Goal: Task Accomplishment & Management: Use online tool/utility

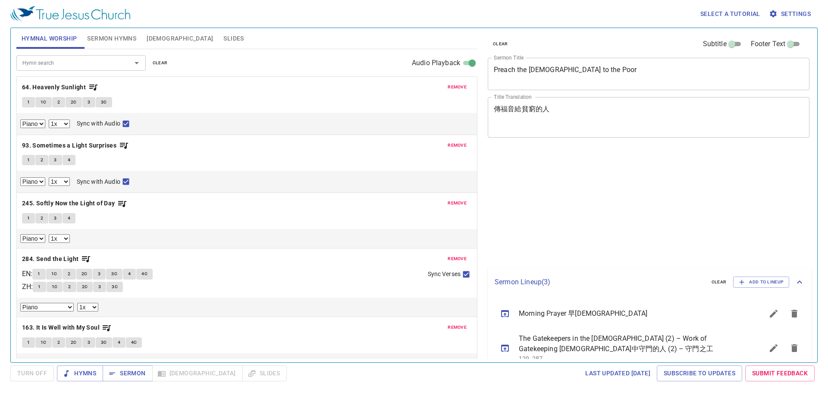
select select "1"
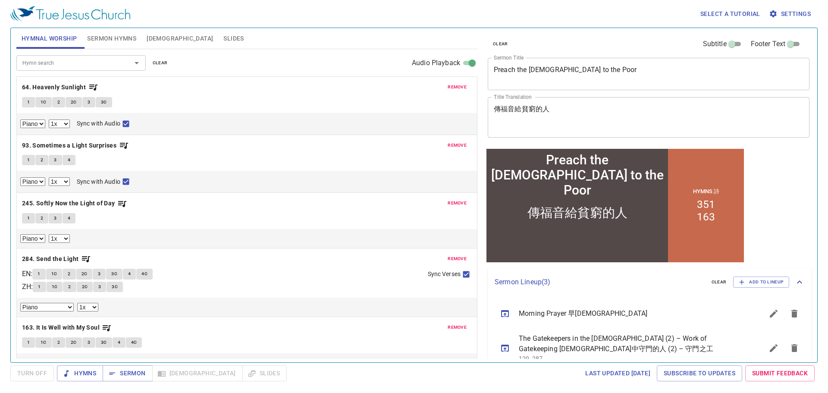
click at [223, 43] on span "Slides" at bounding box center [233, 38] width 20 height 11
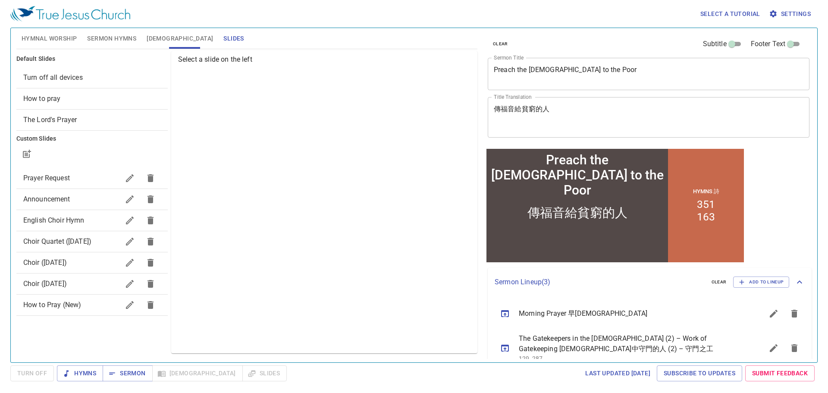
click at [78, 264] on span "Choir ([DATE])" at bounding box center [71, 262] width 96 height 10
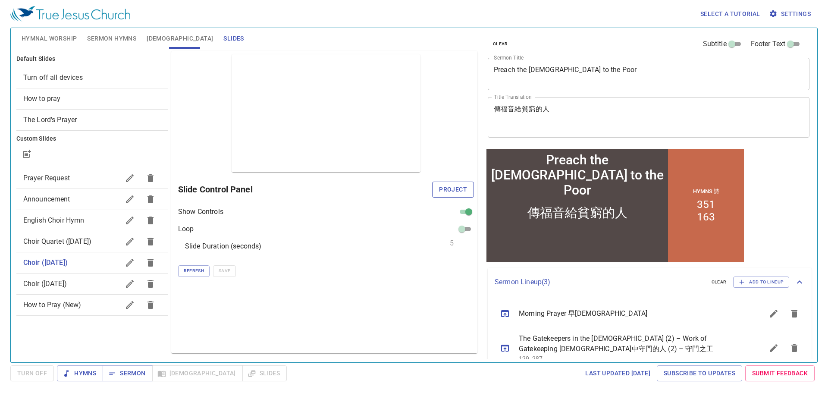
click at [451, 194] on span "Project" at bounding box center [453, 189] width 28 height 11
click at [91, 287] on span "Choir ([DATE])" at bounding box center [71, 283] width 96 height 10
click at [449, 187] on span "Project" at bounding box center [453, 189] width 28 height 11
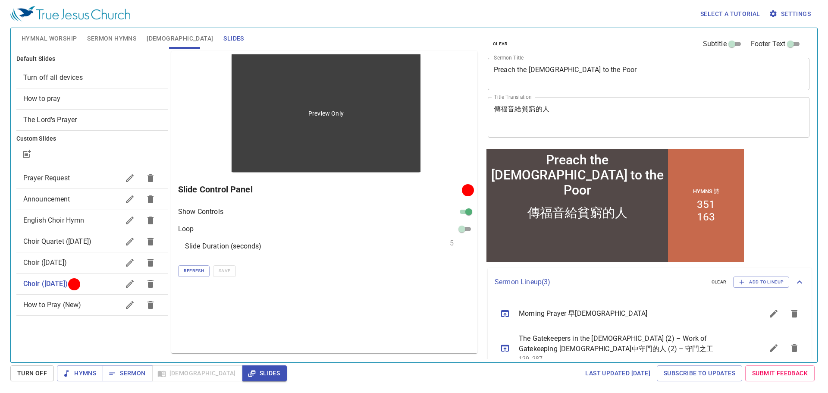
click at [279, 170] on div "Preview Only" at bounding box center [325, 113] width 188 height 118
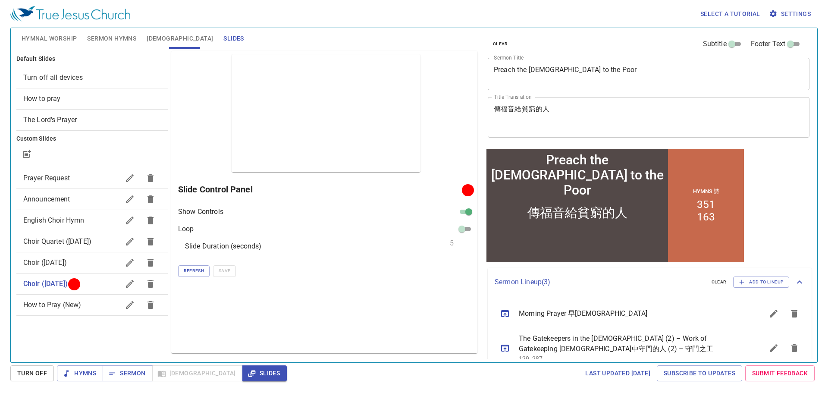
drag, startPoint x: 122, startPoint y: 38, endPoint x: 48, endPoint y: 44, distance: 74.0
click at [48, 44] on div "Hymnal Worship Sermon Hymns Bible Slides" at bounding box center [246, 38] width 461 height 21
click at [49, 43] on span "Hymnal Worship" at bounding box center [50, 38] width 56 height 11
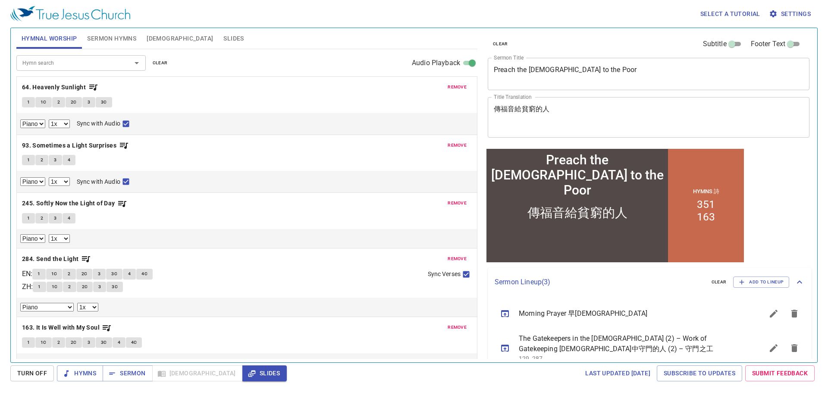
click at [442, 92] on button "remove" at bounding box center [456, 87] width 29 height 10
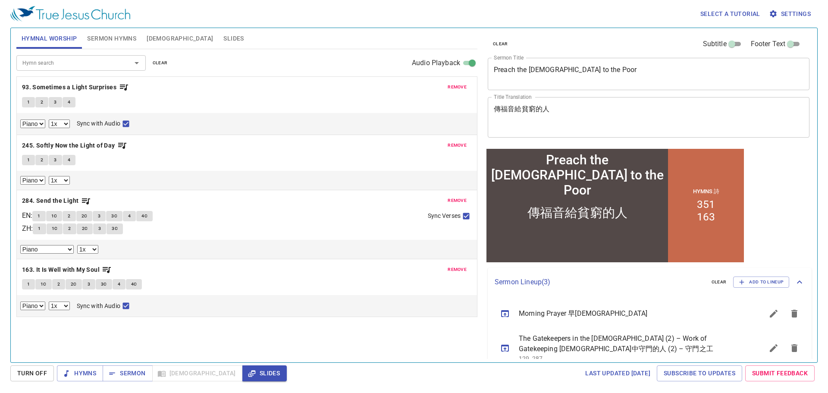
click at [442, 92] on p "93. Sometimes a Light Surprises" at bounding box center [247, 87] width 450 height 11
click at [446, 90] on button "remove" at bounding box center [456, 87] width 29 height 10
click at [446, 140] on button "remove" at bounding box center [456, 145] width 29 height 10
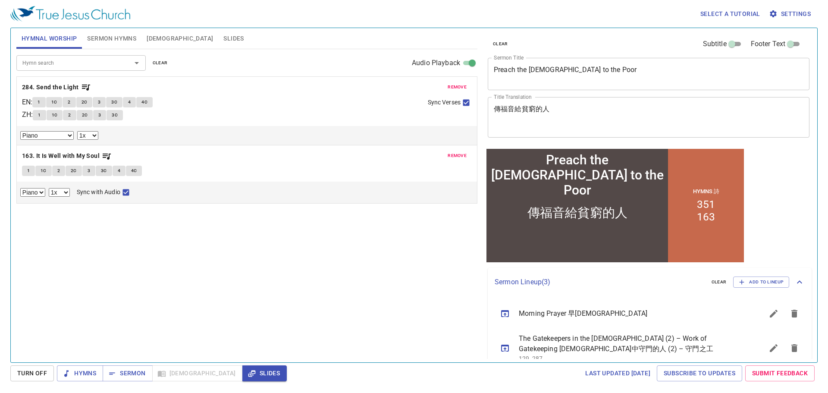
click at [446, 90] on button "remove" at bounding box center [456, 87] width 29 height 10
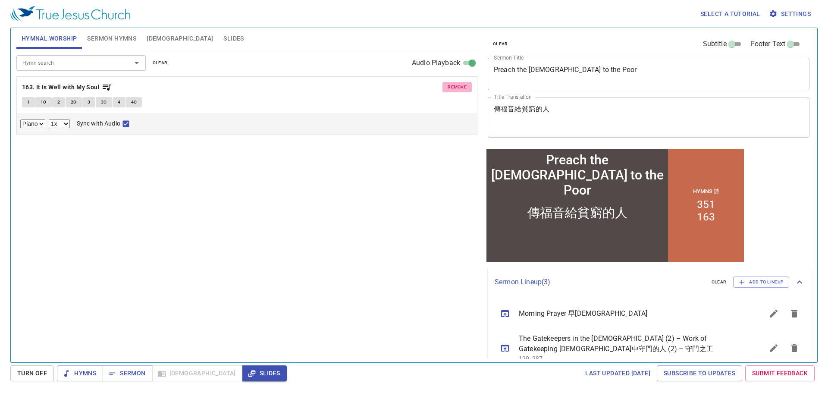
click at [446, 90] on button "remove" at bounding box center [456, 87] width 29 height 10
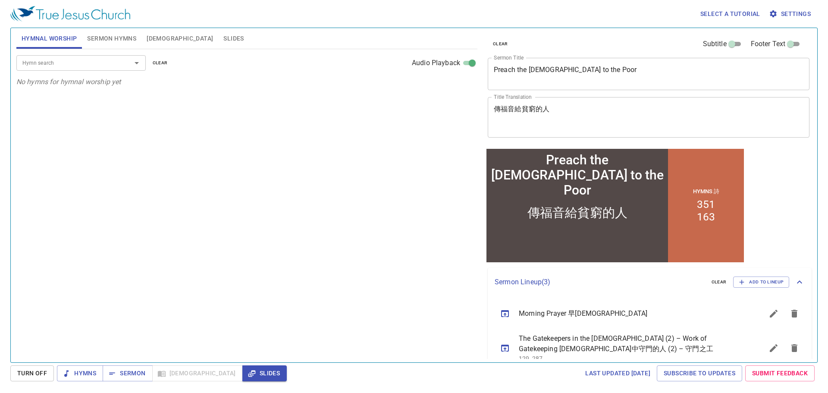
click at [112, 72] on div "Hymn search Hymn search clear Audio Playback" at bounding box center [246, 63] width 461 height 28
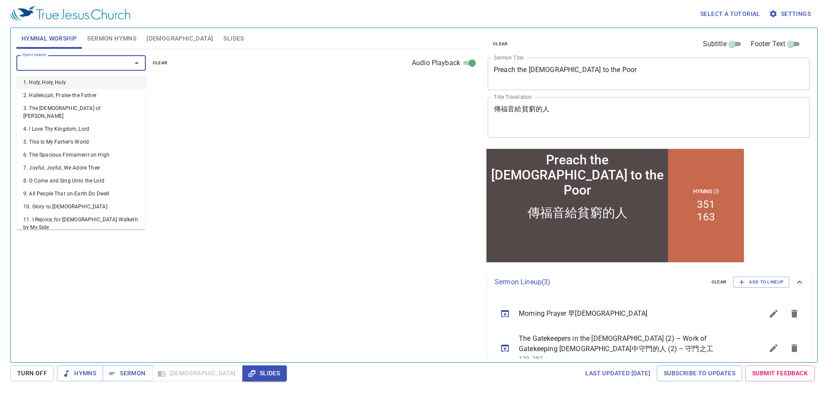
click at [111, 66] on input "Hymn search" at bounding box center [68, 63] width 99 height 10
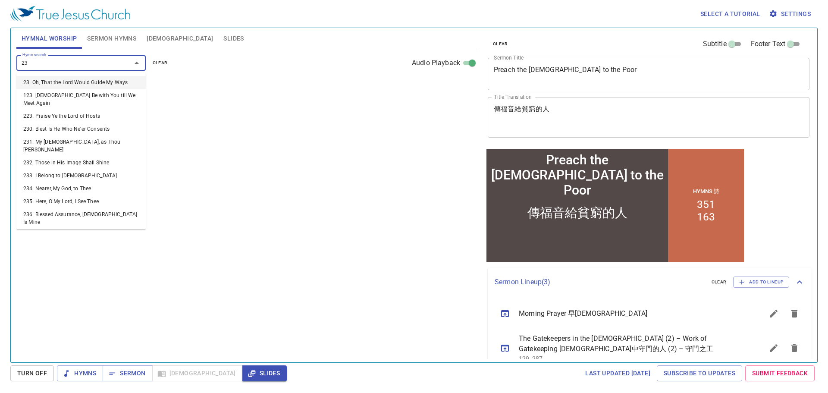
type input "235"
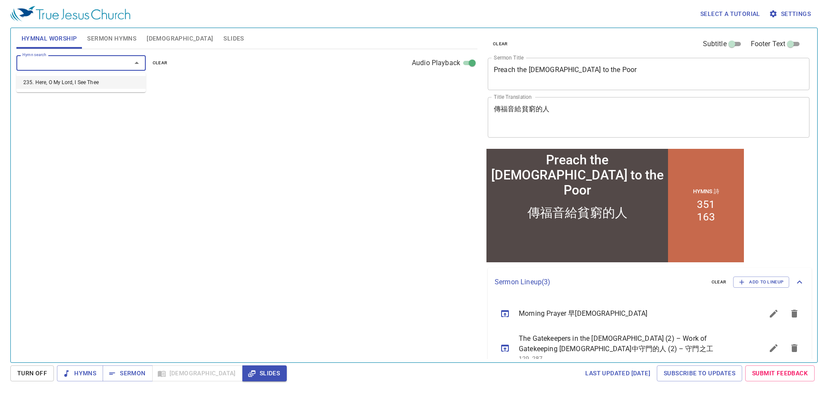
select select "1"
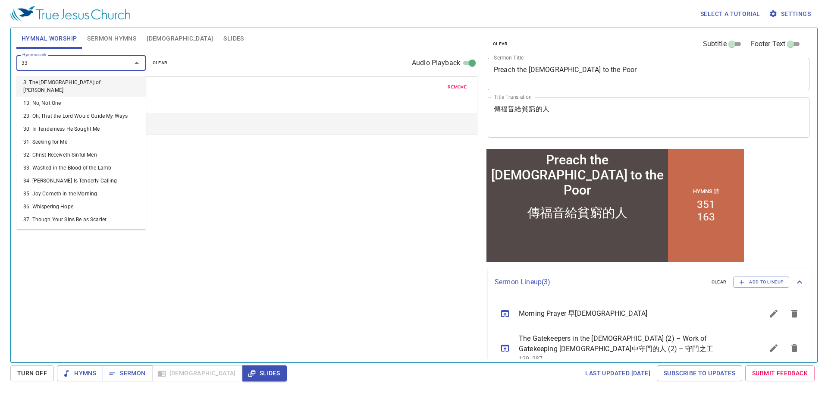
type input "335"
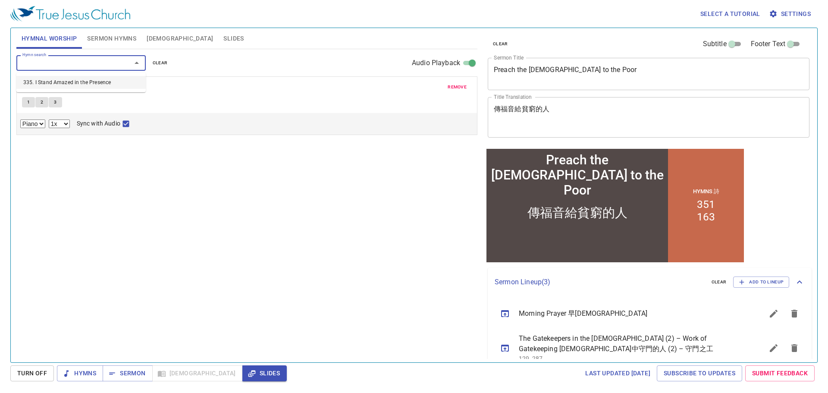
select select "1"
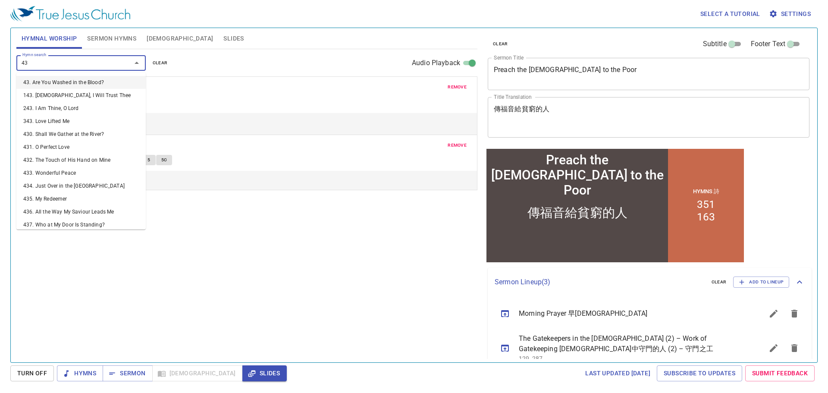
type input "436"
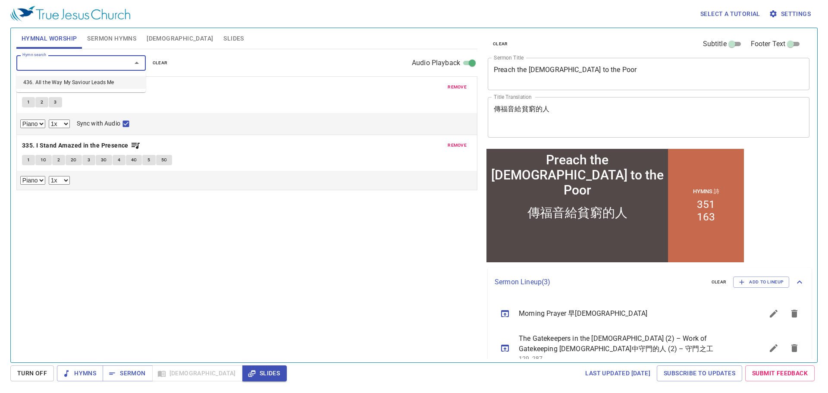
select select "1"
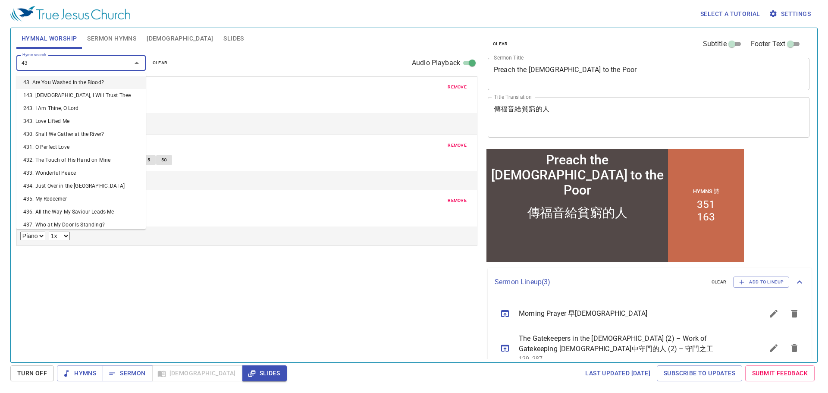
type input "437"
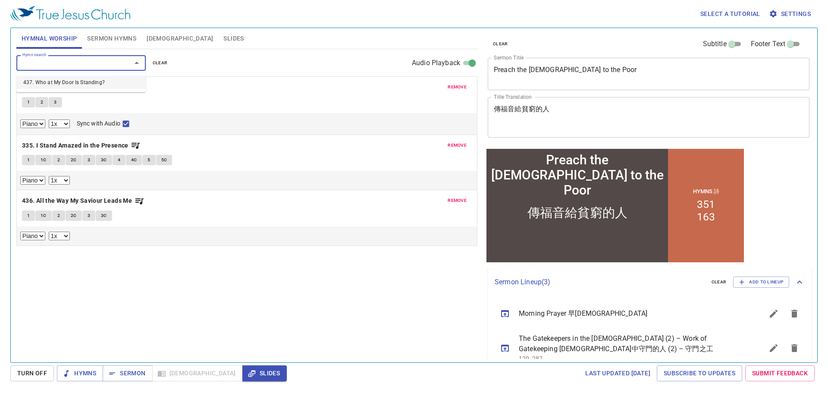
select select "1"
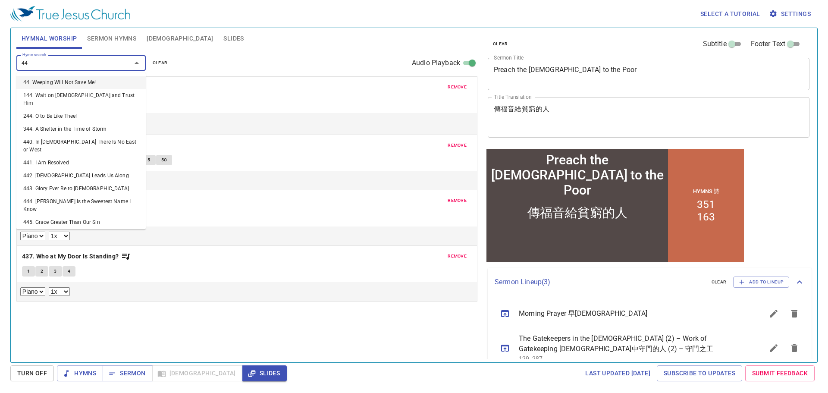
type input "448"
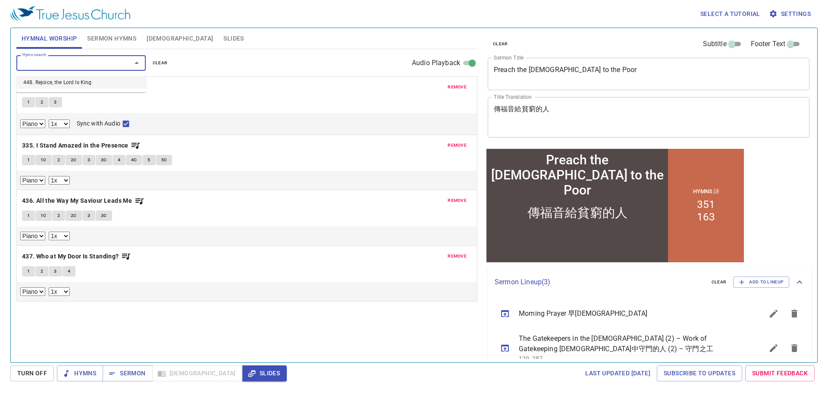
select select "1"
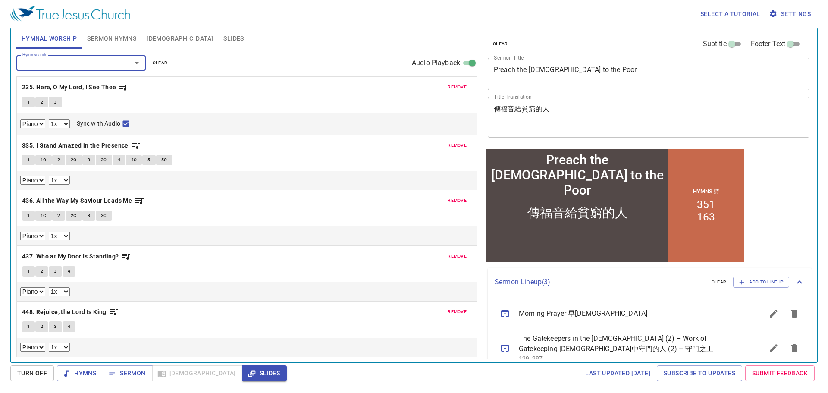
click at [122, 34] on span "Sermon Hymns" at bounding box center [111, 38] width 49 height 11
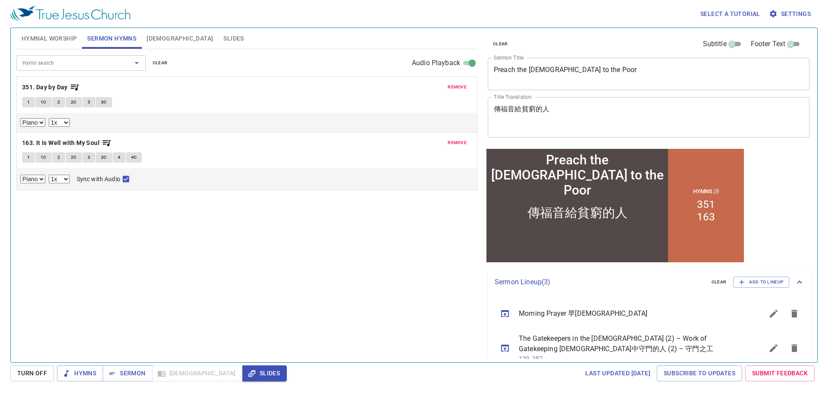
click at [62, 38] on span "Hymnal Worship" at bounding box center [50, 38] width 56 height 11
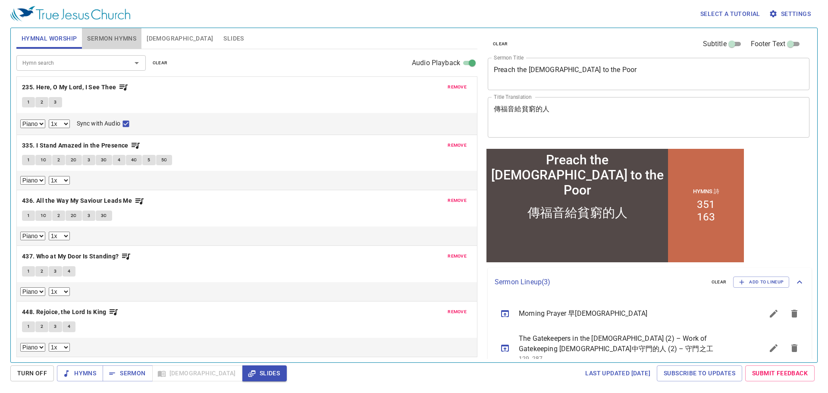
click at [128, 43] on span "Sermon Hymns" at bounding box center [111, 38] width 49 height 11
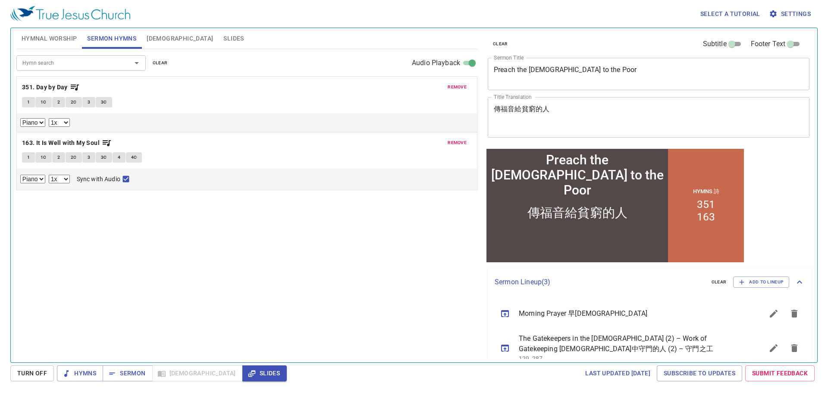
click at [218, 41] on button "Slides" at bounding box center [233, 38] width 31 height 21
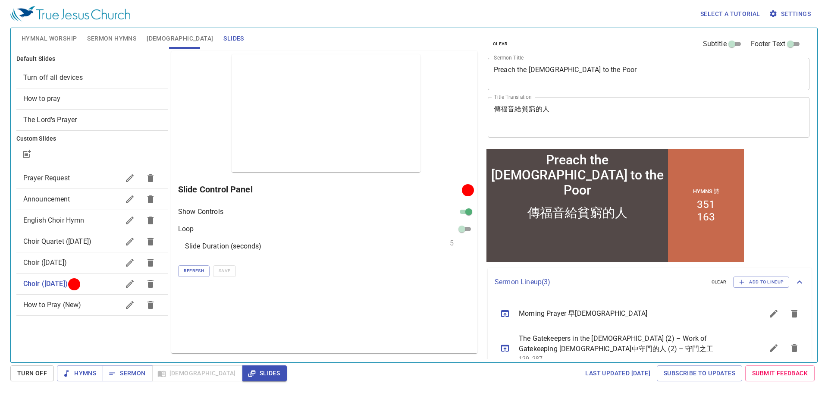
click at [223, 39] on span "Slides" at bounding box center [233, 38] width 20 height 11
click at [74, 372] on span "Hymns" at bounding box center [80, 373] width 32 height 11
click at [99, 39] on span "Sermon Hymns" at bounding box center [111, 38] width 49 height 11
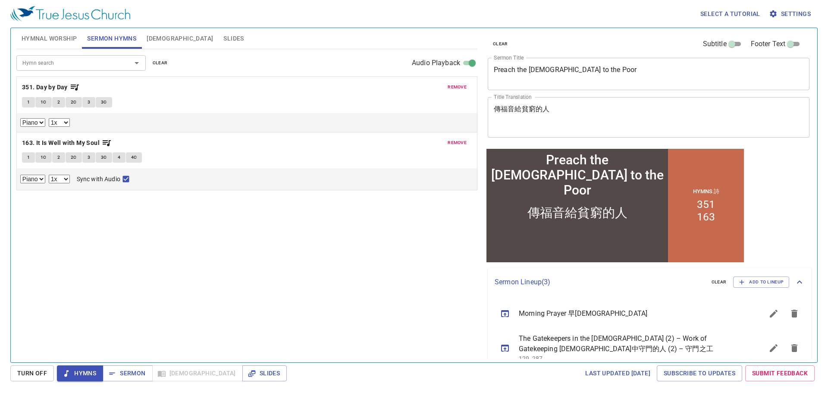
click at [56, 38] on span "Hymnal Worship" at bounding box center [50, 38] width 56 height 11
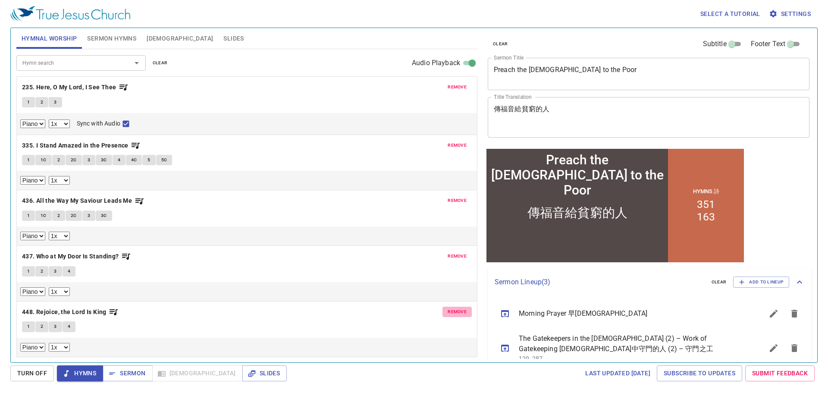
click at [454, 309] on span "remove" at bounding box center [456, 312] width 19 height 8
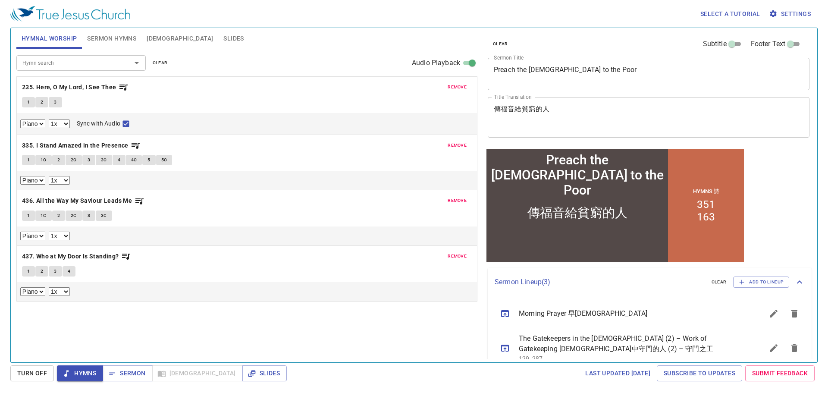
click at [94, 61] on input "Hymn search" at bounding box center [68, 63] width 99 height 10
type input "429"
click at [89, 82] on li "429. Battle Hymn of the Republic" at bounding box center [80, 82] width 129 height 13
select select "1"
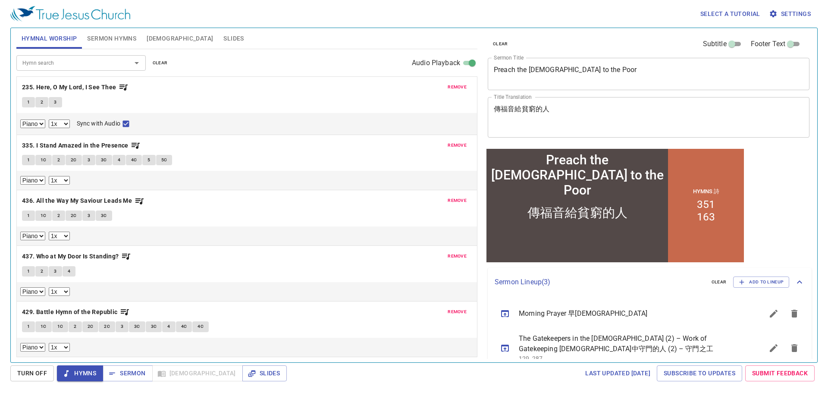
select select "1"
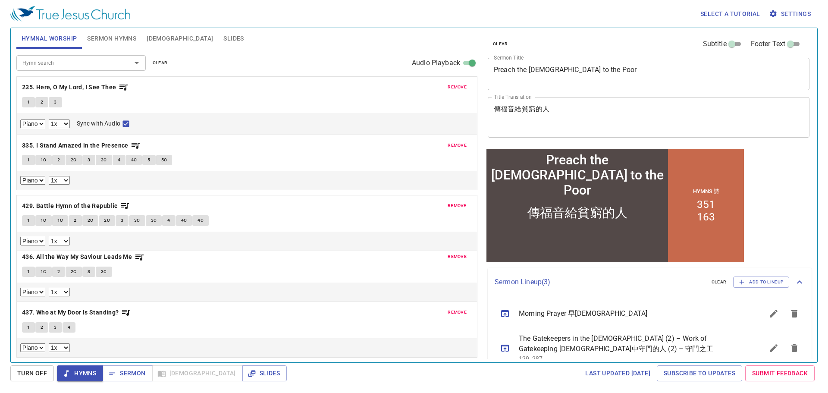
drag, startPoint x: 94, startPoint y: 315, endPoint x: 125, endPoint y: 192, distance: 126.8
click at [125, 192] on div "remove 235. Here, O My Lord, I See Thee 1 2 3 Piano 0.6x 0.7x 0.8x 0.9x 1x 1.1x…" at bounding box center [246, 216] width 461 height 281
select select "1"
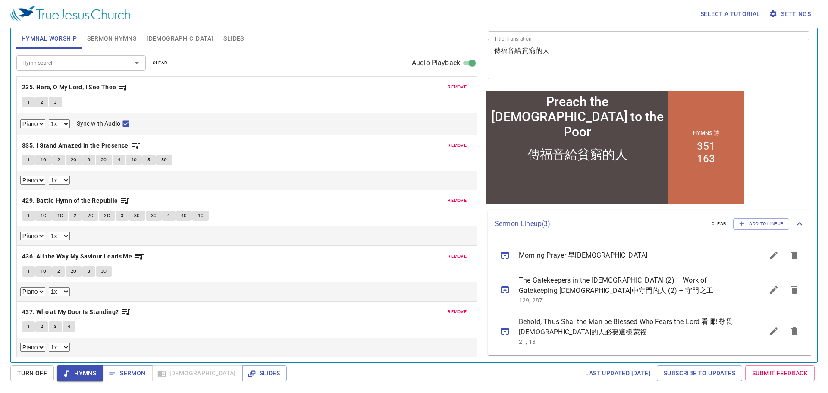
click at [791, 288] on icon "sermon lineup list" at bounding box center [794, 290] width 6 height 8
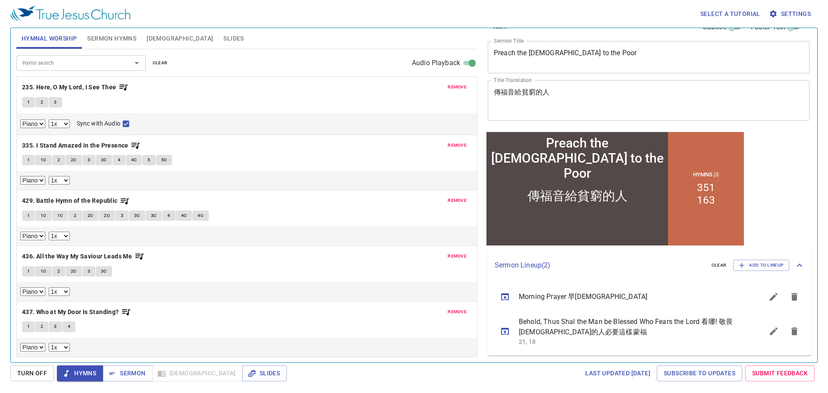
scroll to position [17, 0]
click at [791, 332] on icon "sermon lineup list" at bounding box center [794, 331] width 6 height 8
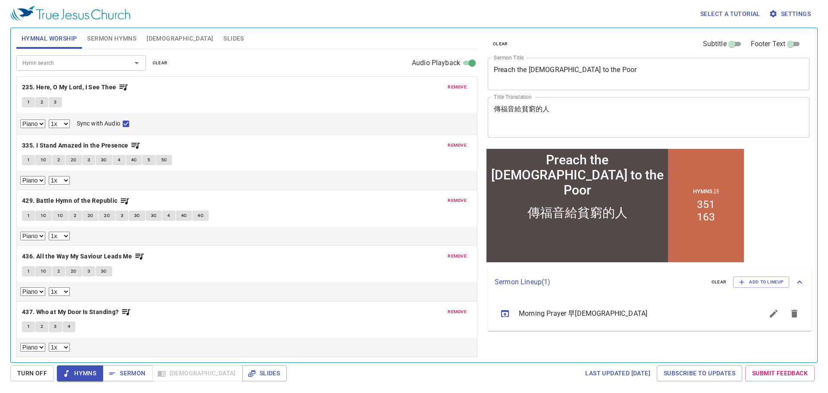
scroll to position [0, 0]
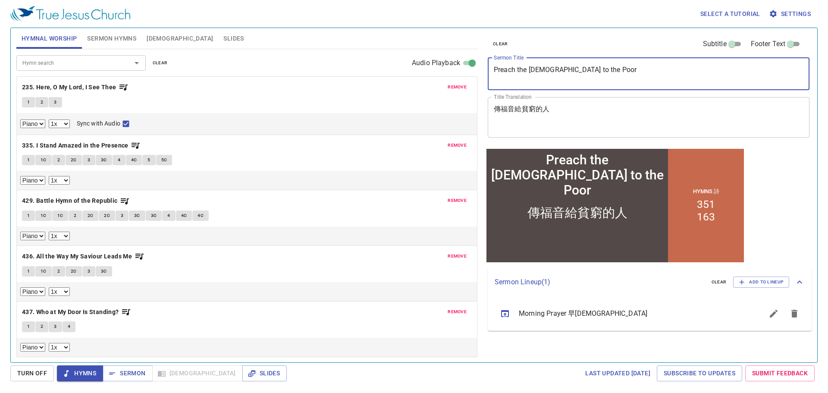
click at [314, 51] on div "Hymnal Worship Sermon Hymns Bible Slides Hymn search Hymn search clear Audio Pl…" at bounding box center [414, 192] width 802 height 334
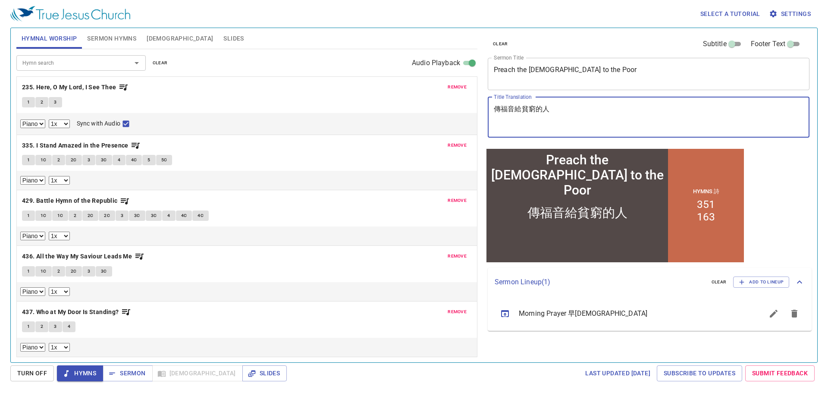
drag, startPoint x: 562, startPoint y: 113, endPoint x: 329, endPoint y: 95, distance: 233.5
click at [329, 95] on div "Hymnal Worship Sermon Hymns Bible Slides Hymn search Hymn search clear Audio Pl…" at bounding box center [414, 192] width 802 height 334
paste textarea "To Open the Eyes of the Blind"
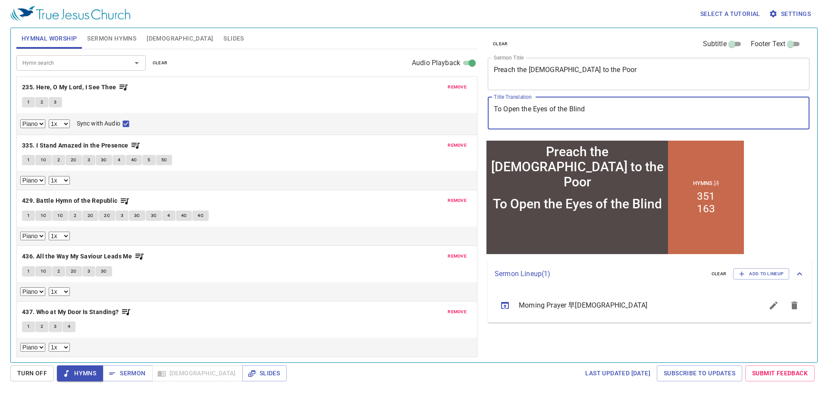
type textarea "To Open the Eyes of the Blind"
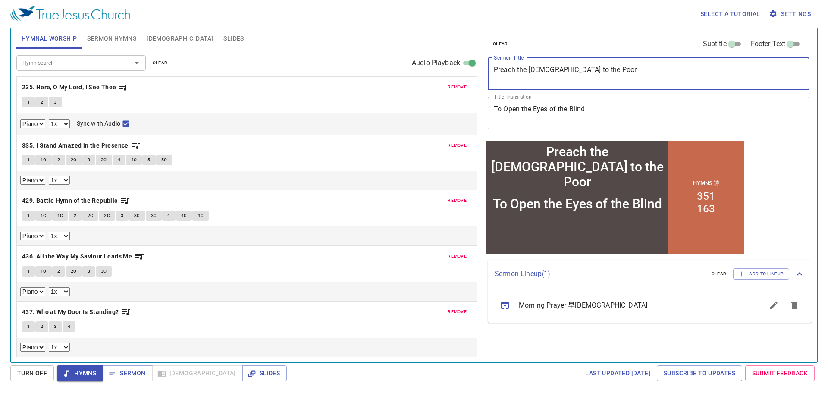
drag, startPoint x: 552, startPoint y: 72, endPoint x: 338, endPoint y: 48, distance: 214.7
click at [338, 48] on div "Hymnal Worship Sermon Hymns Bible Slides Hymn search Hymn search clear Audio Pl…" at bounding box center [414, 192] width 802 height 334
paste textarea "To Open the Eyes of the Blind"
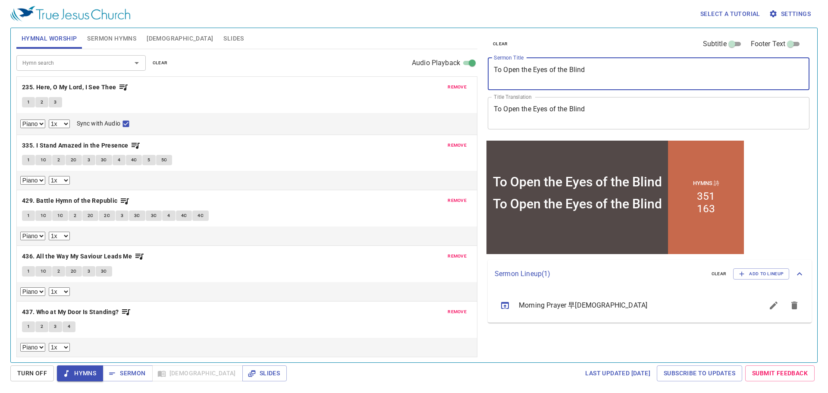
type textarea "To Open the Eyes of the Blind"
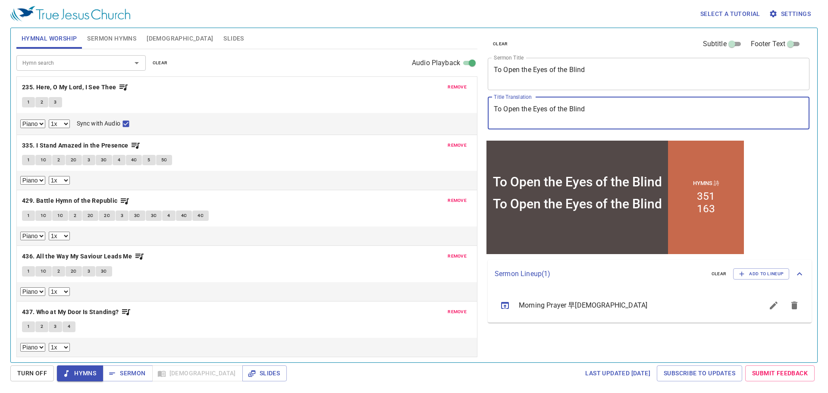
drag, startPoint x: 587, startPoint y: 110, endPoint x: 456, endPoint y: 104, distance: 130.8
click at [453, 102] on div "Hymnal Worship Sermon Hymns Bible Slides Hymn search Hymn search clear Audio Pl…" at bounding box center [414, 192] width 802 height 334
paste textarea "使瞎眼的得看見"
type textarea "使瞎眼的得看見"
click at [109, 44] on button "Sermon Hymns" at bounding box center [111, 38] width 59 height 21
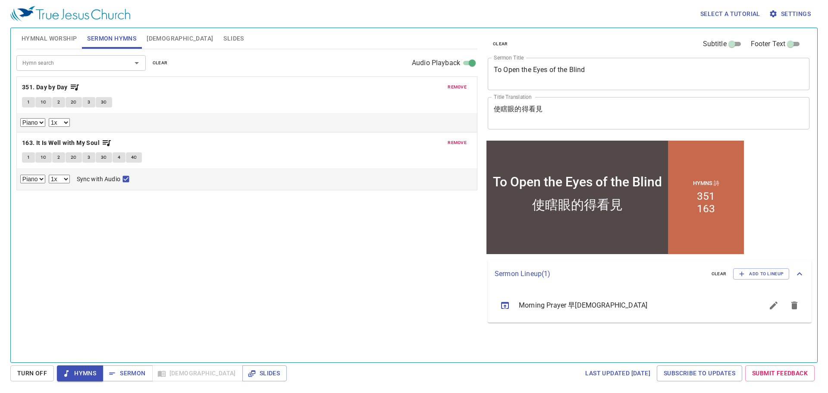
click at [456, 89] on span "remove" at bounding box center [456, 87] width 19 height 8
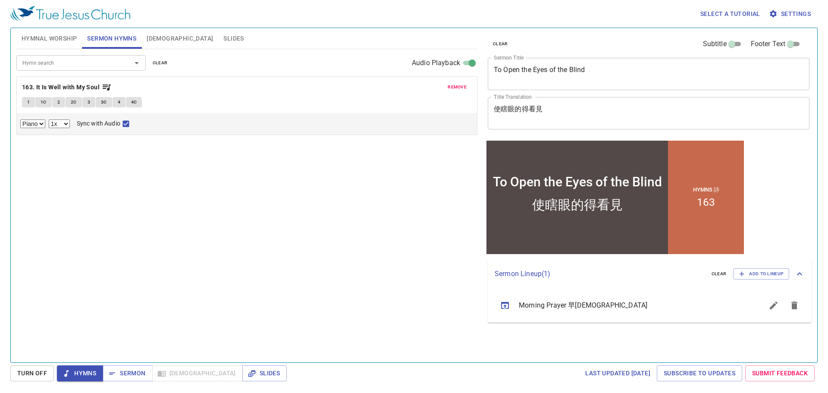
click at [456, 89] on span "remove" at bounding box center [456, 87] width 19 height 8
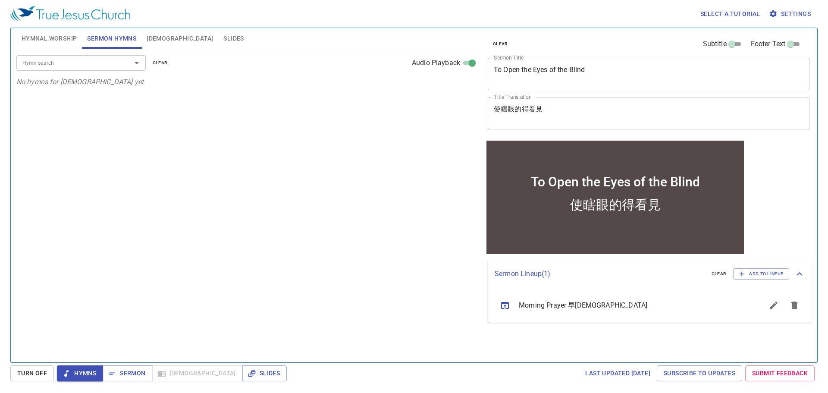
click at [61, 65] on input "Hymn search" at bounding box center [68, 63] width 99 height 10
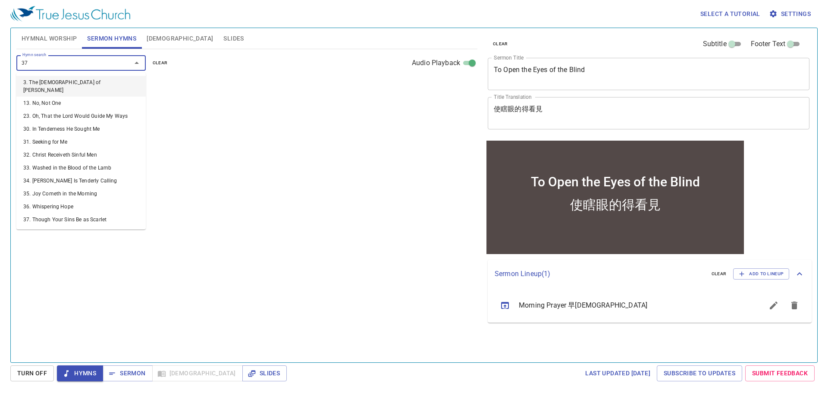
type input "379"
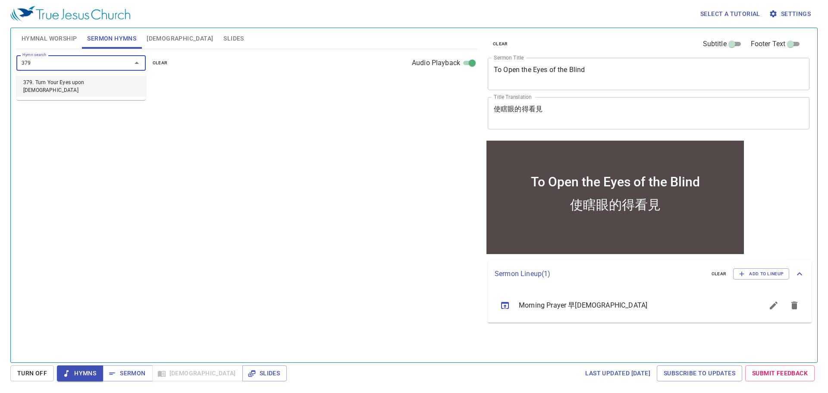
click at [93, 90] on ul "379. Turn Your Eyes upon Jesus" at bounding box center [80, 86] width 129 height 28
click at [92, 87] on li "379. Turn Your Eyes upon [DEMOGRAPHIC_DATA]" at bounding box center [80, 86] width 129 height 21
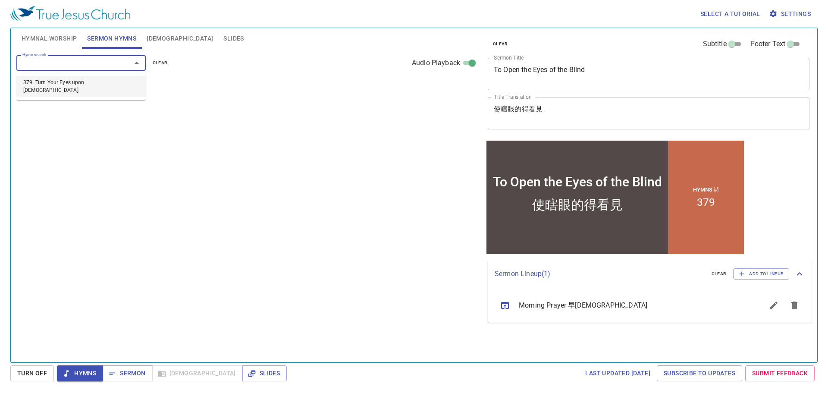
select select "1"
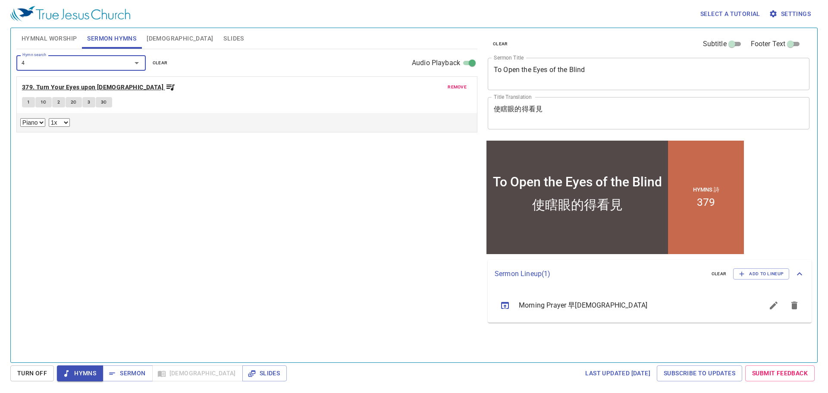
type input "46"
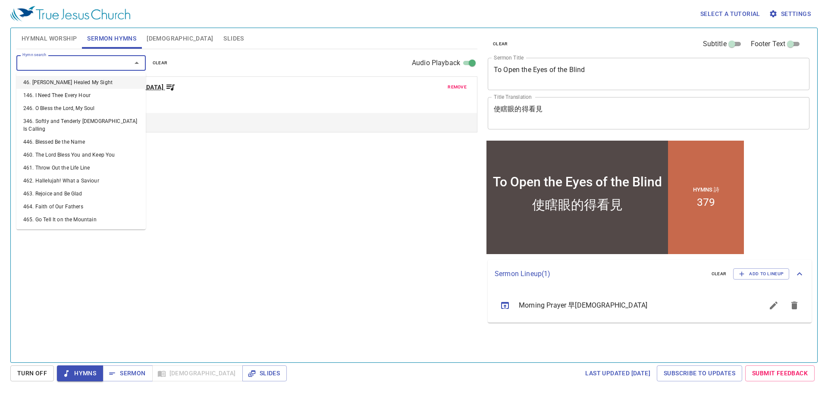
select select "1"
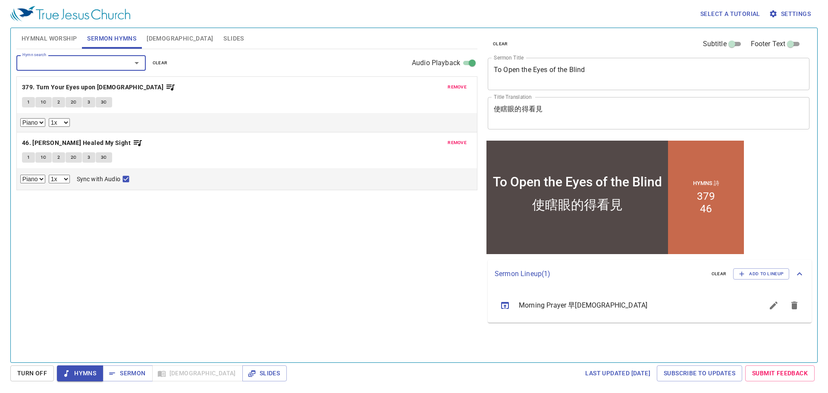
click at [337, 217] on div "Hymn search Hymn search clear Audio Playback remove 379. Turn Your Eyes upon Je…" at bounding box center [246, 202] width 461 height 306
click at [44, 45] on button "Hymnal Worship" at bounding box center [49, 38] width 66 height 21
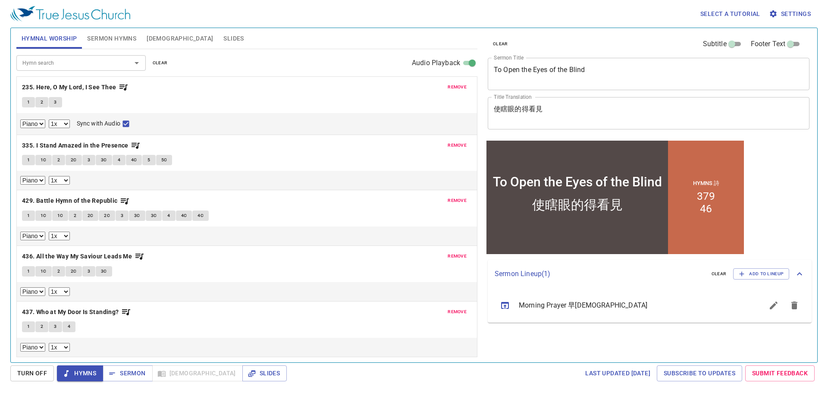
click at [76, 374] on span "Hymns" at bounding box center [80, 373] width 32 height 11
click at [127, 372] on span "Sermon" at bounding box center [127, 373] width 36 height 11
click at [88, 370] on span "Hymns" at bounding box center [80, 373] width 32 height 11
click at [92, 89] on b "235. Here, O My Lord, I See Thee" at bounding box center [69, 87] width 94 height 11
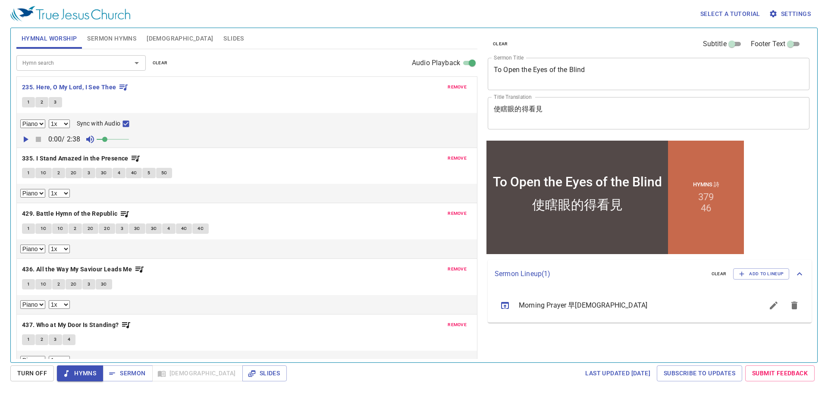
click at [28, 103] on span "1" at bounding box center [28, 102] width 3 height 8
checkbox input "false"
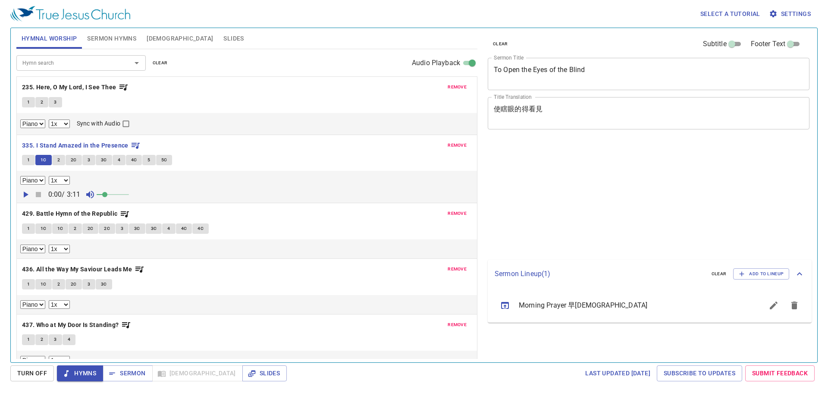
select select "1"
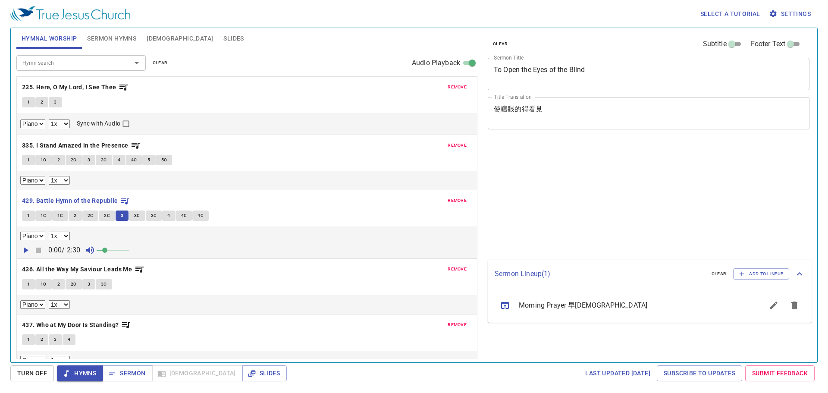
select select "1"
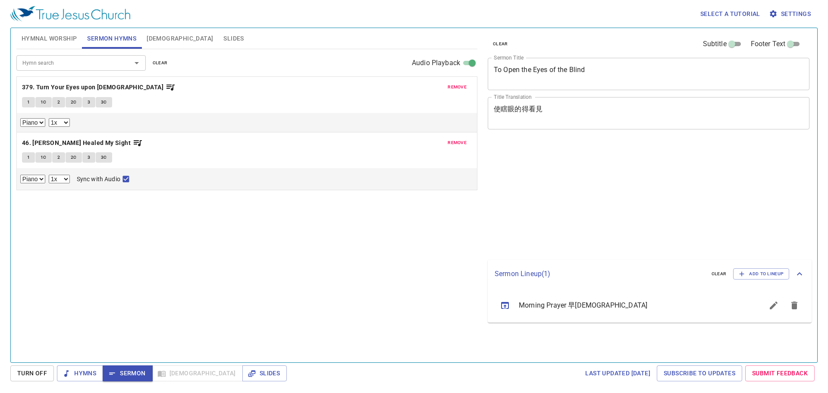
select select "1"
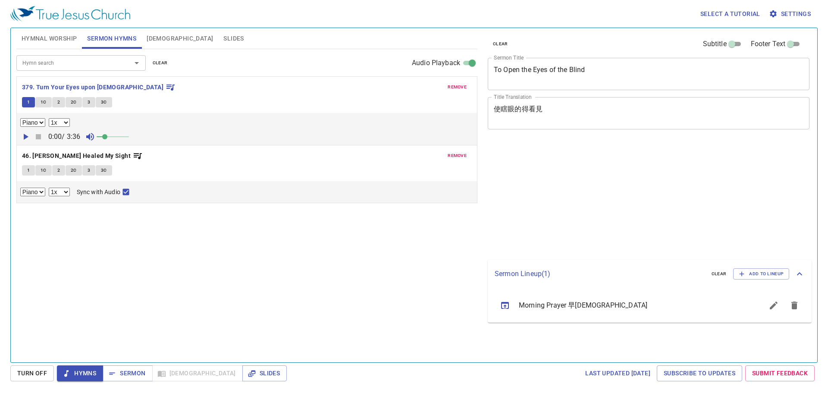
select select "1"
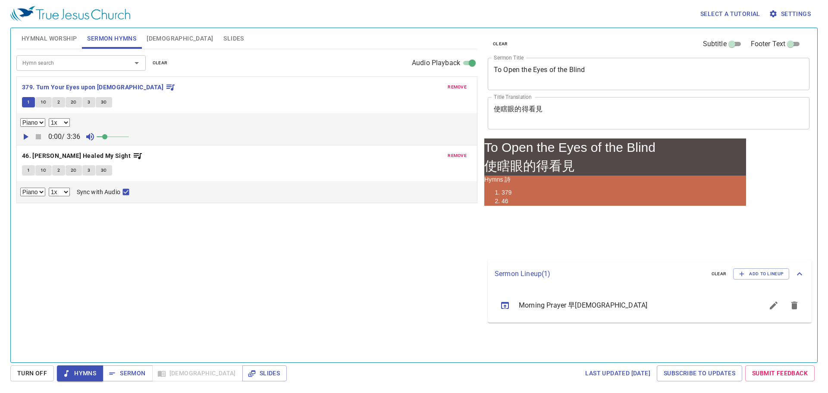
click at [44, 103] on span "1C" at bounding box center [44, 102] width 6 height 8
click at [42, 102] on span "1C" at bounding box center [44, 102] width 6 height 8
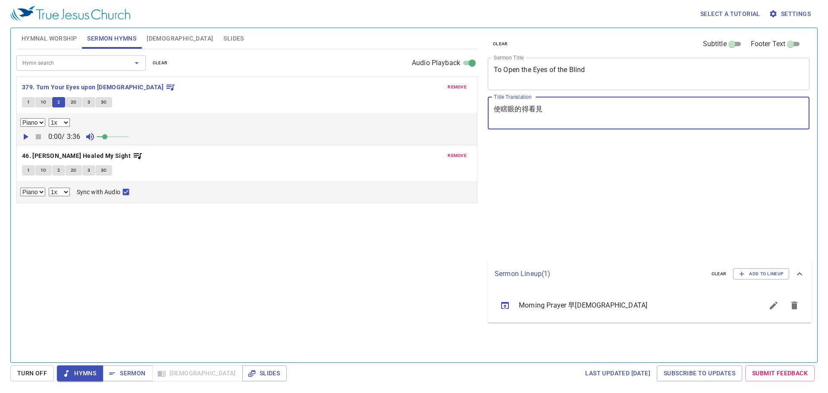
select select "1"
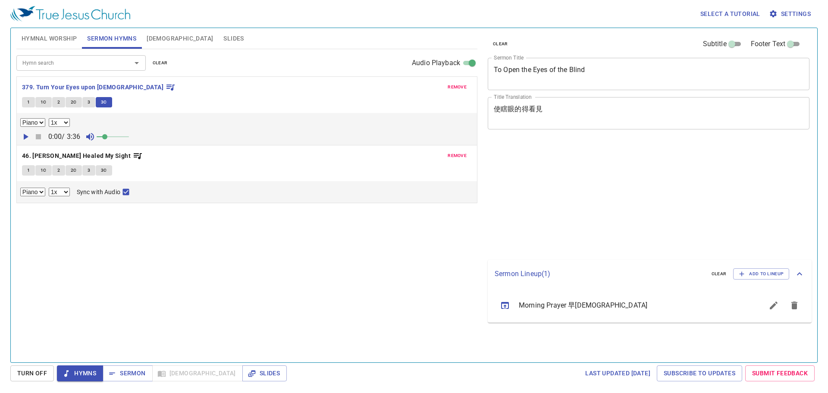
select select "1"
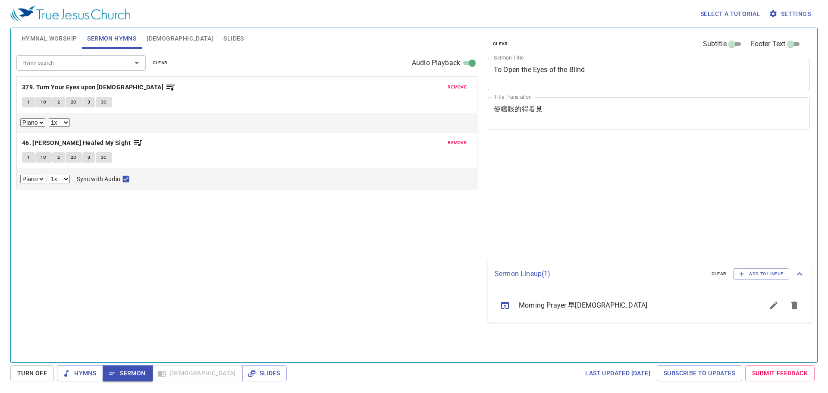
select select "1"
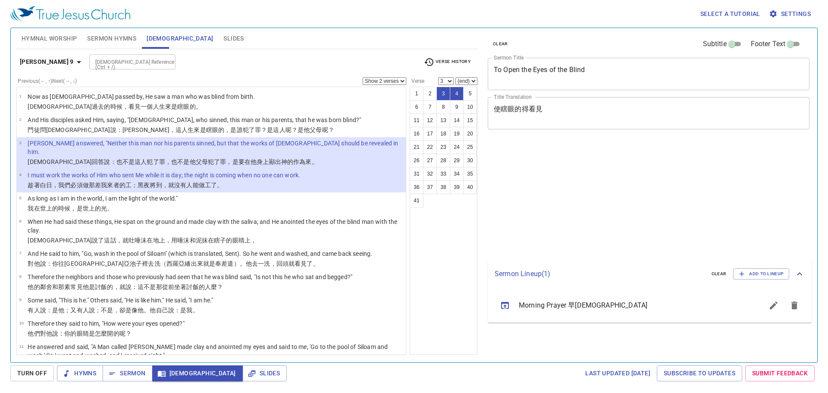
select select "2"
select select "3"
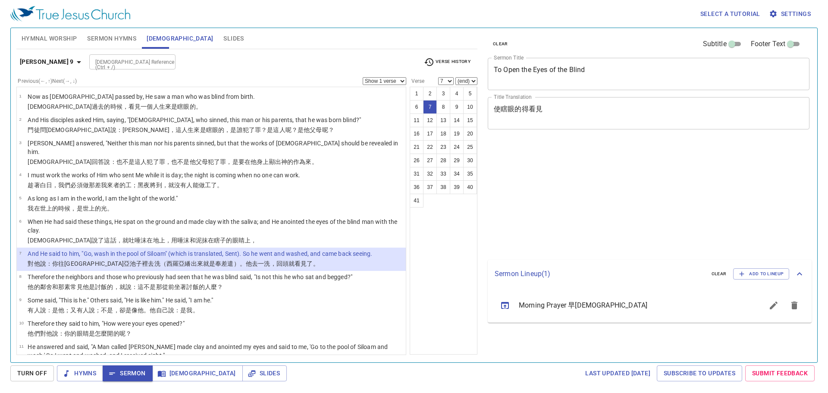
select select "7"
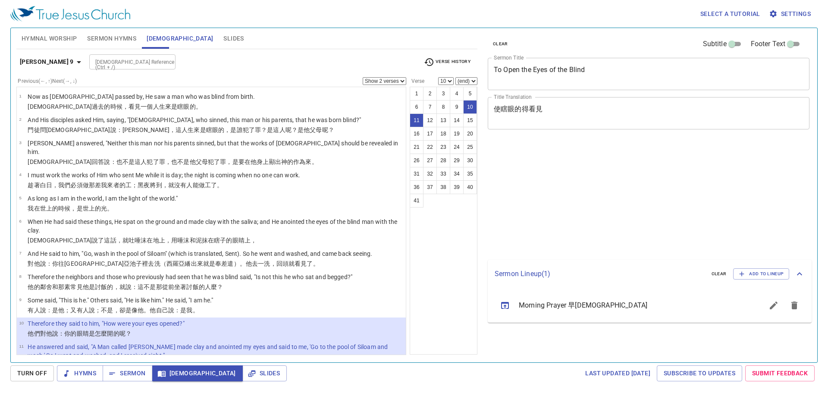
select select "2"
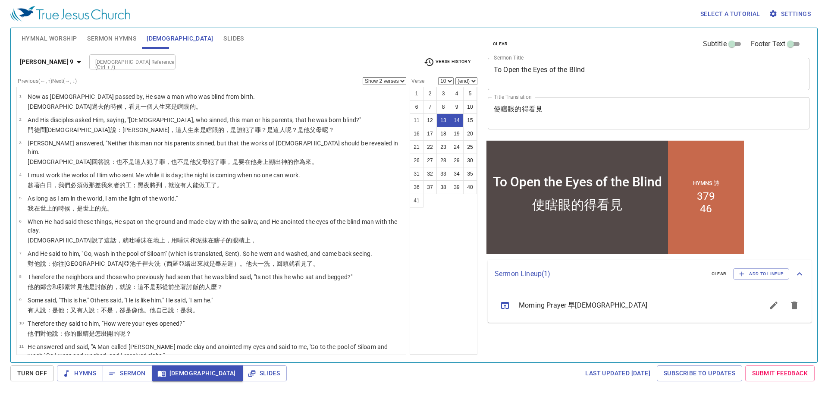
select select "13"
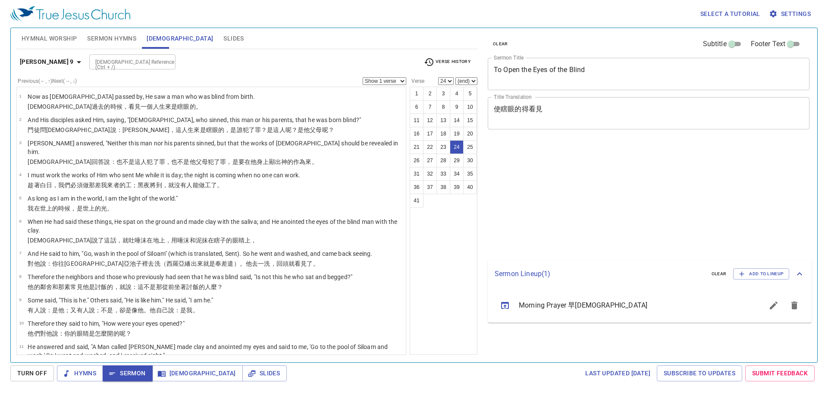
select select "24"
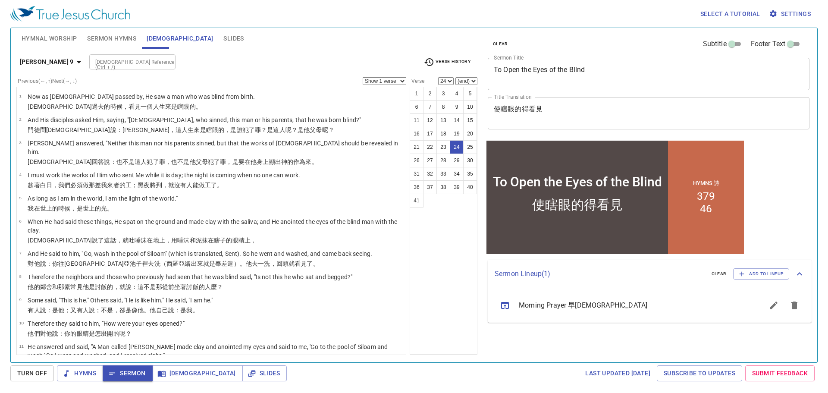
scroll to position [558, 0]
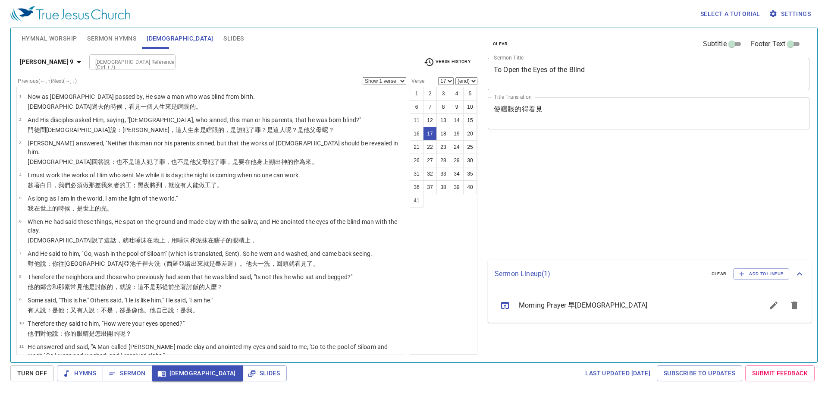
select select "17"
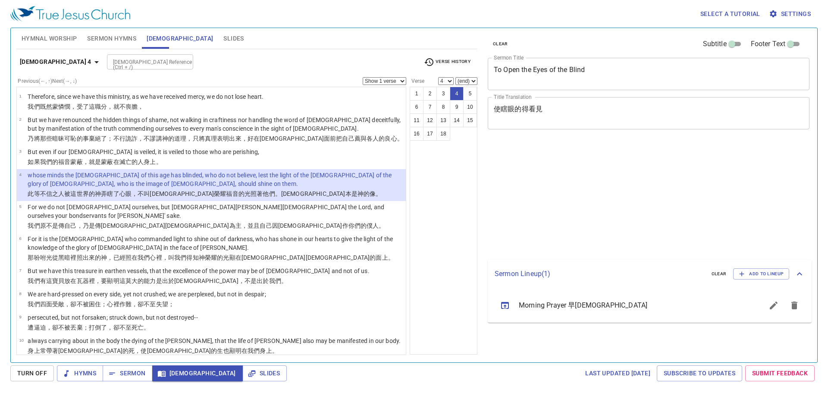
select select "4"
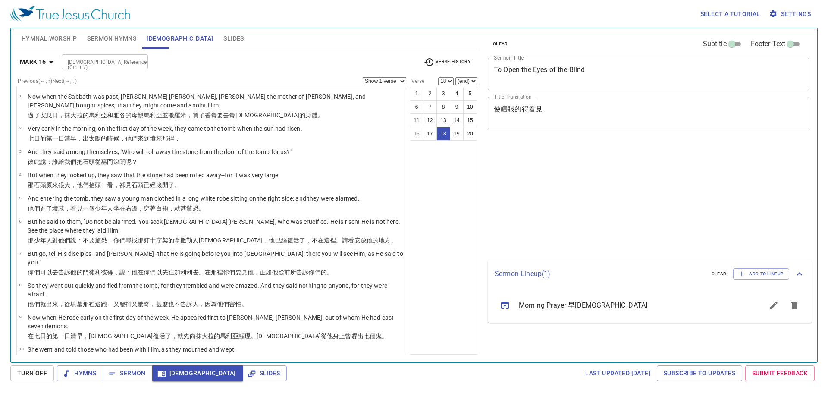
select select "18"
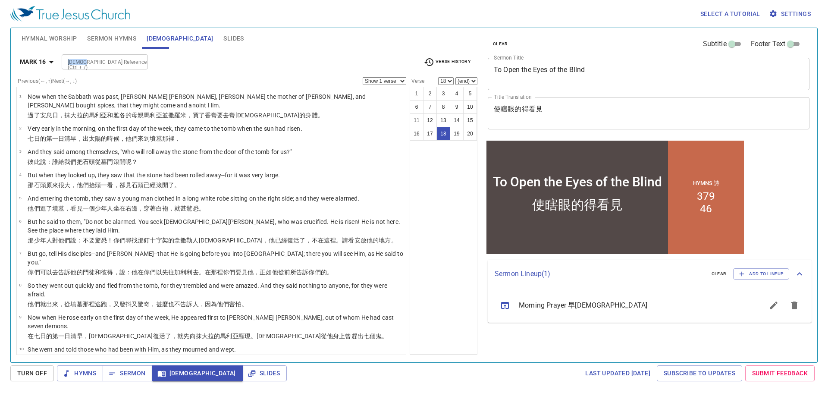
scroll to position [257, 0]
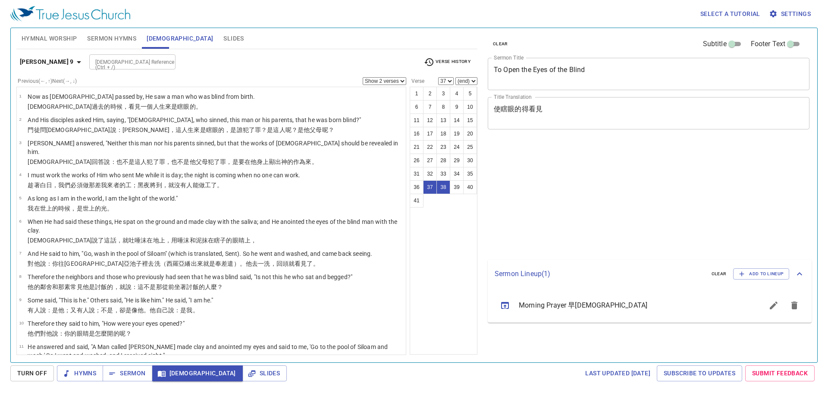
select select "2"
select select "37"
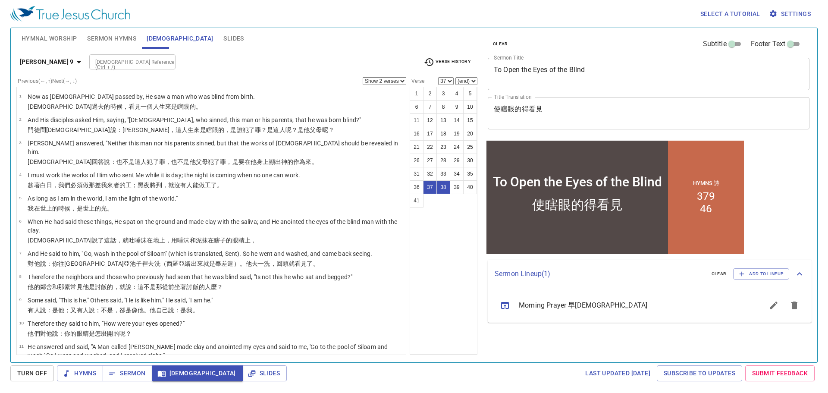
scroll to position [750, 0]
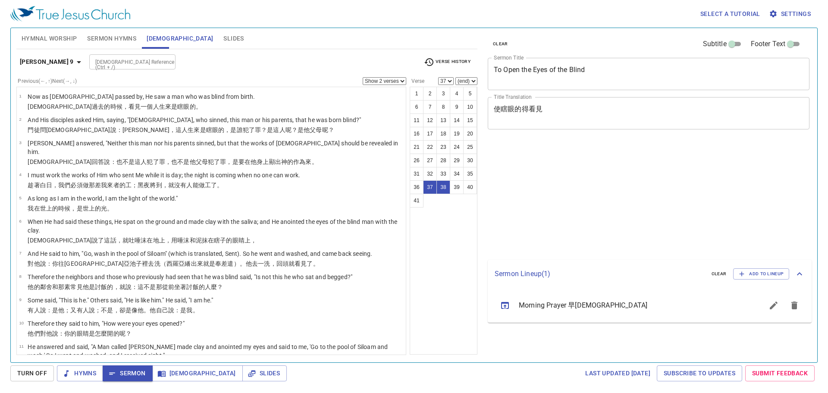
select select "2"
select select "37"
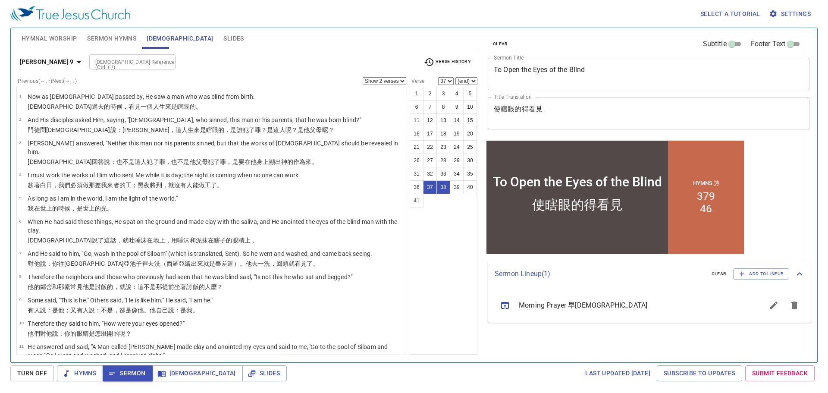
scroll to position [750, 0]
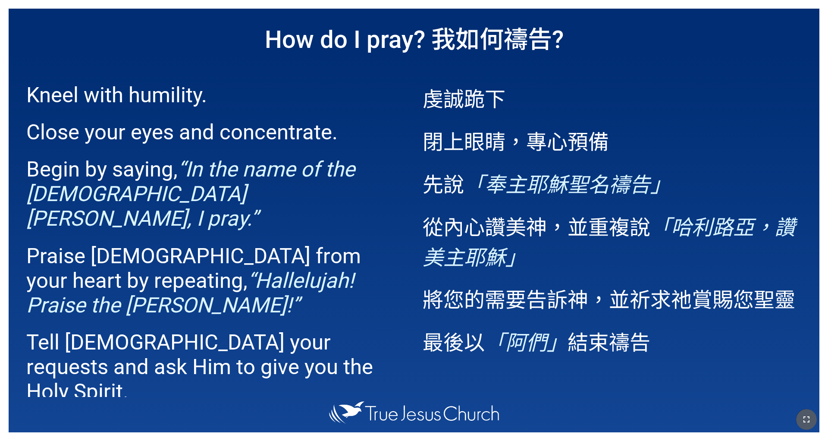
click at [797, 420] on button "button" at bounding box center [806, 419] width 21 height 21
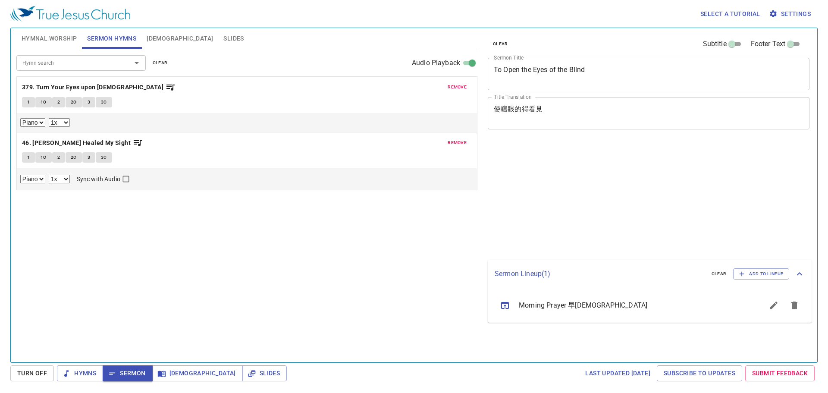
select select "1"
